Goal: Find specific fact: Find specific fact

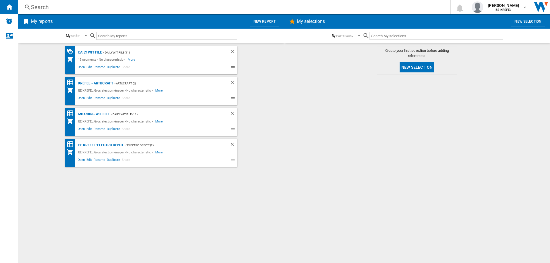
click at [56, 7] on div "Search" at bounding box center [233, 7] width 405 height 8
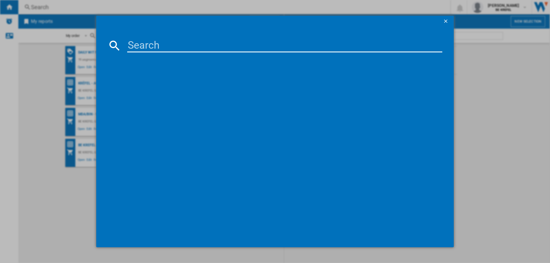
click at [158, 44] on input at bounding box center [284, 46] width 315 height 14
type input "21009550"
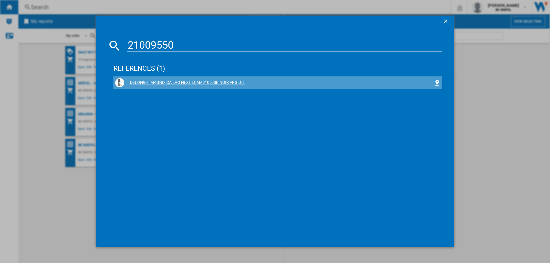
click at [156, 81] on div "DELONGHI MAGNIFICA EVO NEXT ECAM31080SB NOIR ARGENT" at bounding box center [278, 83] width 309 height 6
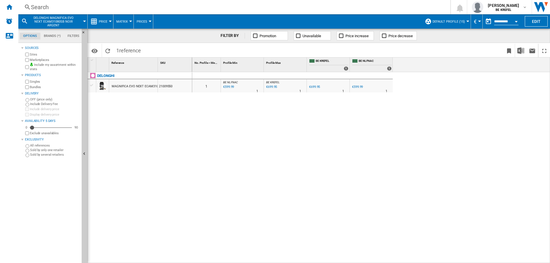
click at [360, 87] on div "€599.99" at bounding box center [357, 87] width 11 height 4
